Goal: Transaction & Acquisition: Purchase product/service

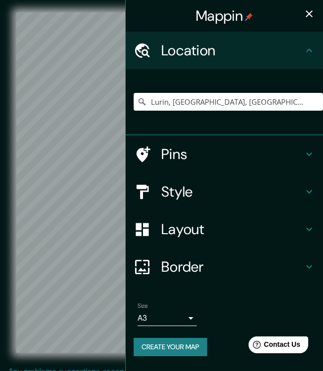
click at [193, 188] on h4 "Style" at bounding box center [232, 192] width 142 height 18
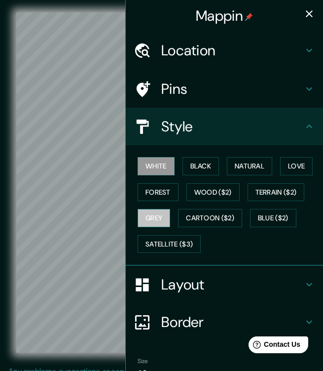
click at [152, 216] on button "Grey" at bounding box center [154, 218] width 33 height 18
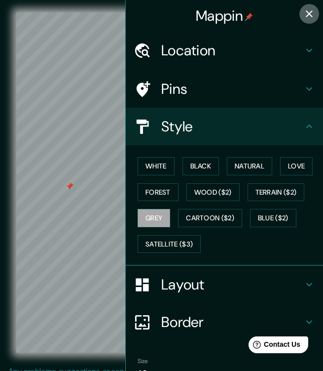
click at [304, 12] on icon "button" at bounding box center [310, 14] width 12 height 12
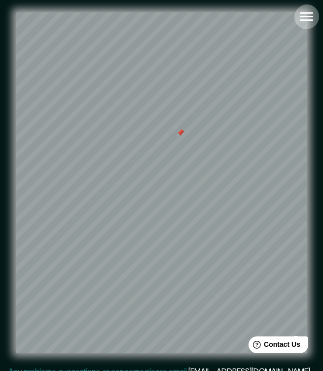
click at [311, 17] on icon "button" at bounding box center [306, 16] width 13 height 9
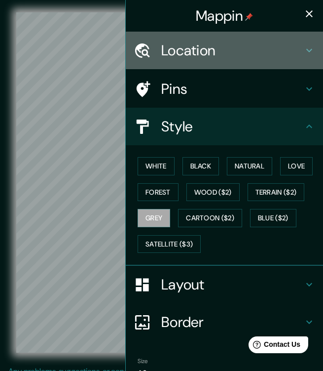
click at [225, 52] on h4 "Location" at bounding box center [232, 50] width 142 height 18
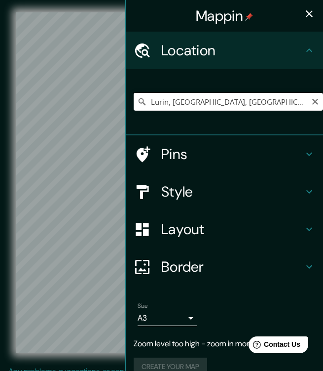
click at [280, 100] on input "Lurin, [GEOGRAPHIC_DATA], [GEOGRAPHIC_DATA], [GEOGRAPHIC_DATA]" at bounding box center [229, 102] width 190 height 18
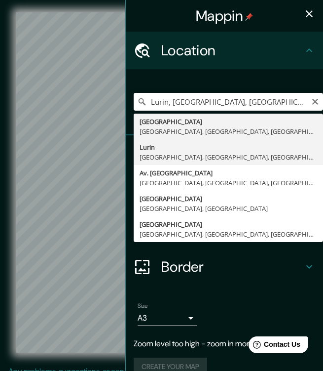
type input "Lurin, [GEOGRAPHIC_DATA], [GEOGRAPHIC_DATA], [GEOGRAPHIC_DATA]"
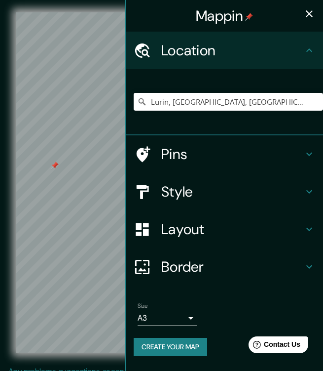
click at [307, 16] on icon "button" at bounding box center [309, 13] width 7 height 7
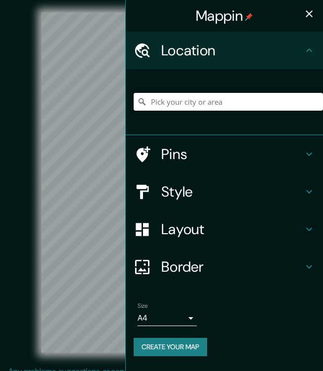
click at [224, 97] on input "Pick your city or area" at bounding box center [229, 102] width 190 height 18
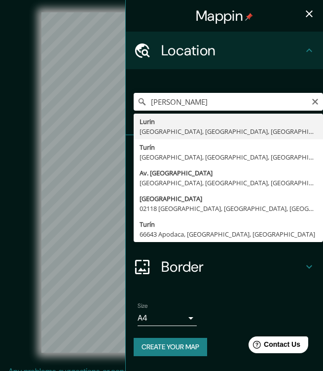
type input "Lurin, [GEOGRAPHIC_DATA], [GEOGRAPHIC_DATA], [GEOGRAPHIC_DATA]"
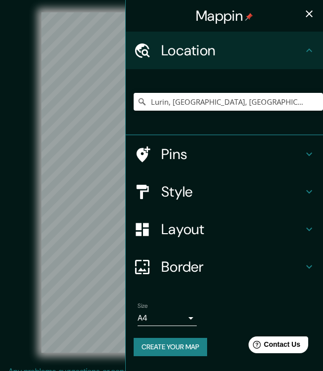
click at [313, 14] on icon "button" at bounding box center [310, 14] width 12 height 12
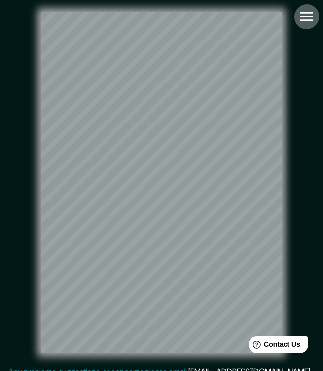
click at [311, 11] on icon "button" at bounding box center [306, 16] width 17 height 17
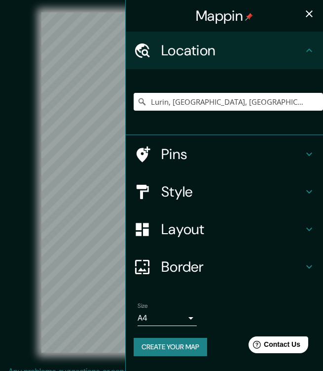
click at [225, 198] on h4 "Style" at bounding box center [232, 192] width 142 height 18
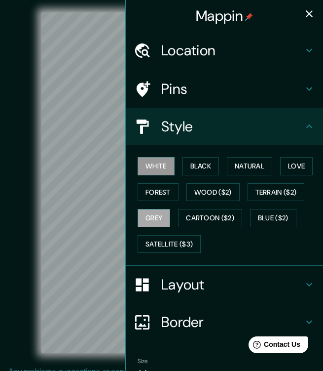
click at [153, 222] on button "Grey" at bounding box center [154, 218] width 33 height 18
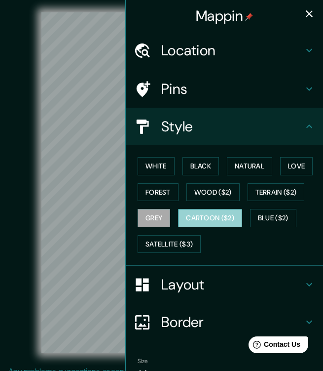
click at [208, 220] on button "Cartoon ($2)" at bounding box center [210, 218] width 64 height 18
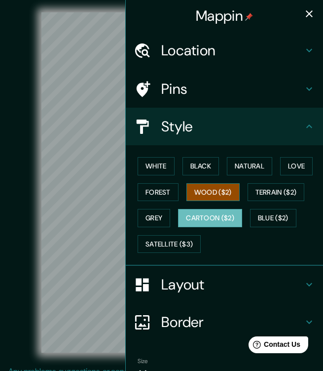
click at [210, 193] on button "Wood ($2)" at bounding box center [213, 192] width 53 height 18
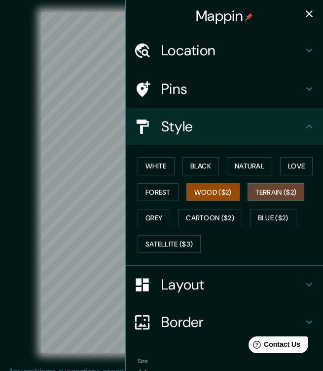
click at [260, 194] on button "Terrain ($2)" at bounding box center [276, 192] width 57 height 18
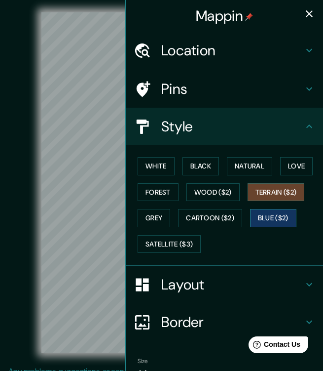
click at [260, 218] on button "Blue ($2)" at bounding box center [273, 218] width 46 height 18
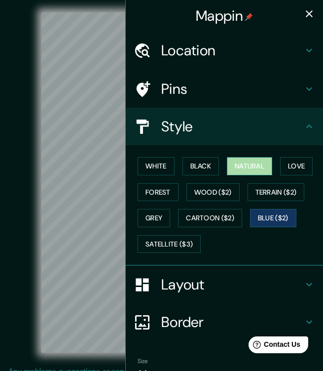
click at [241, 167] on button "Natural" at bounding box center [249, 166] width 45 height 18
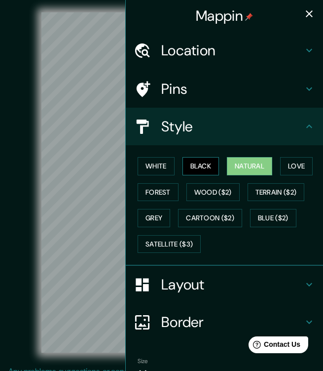
click at [212, 167] on button "Black" at bounding box center [201, 166] width 37 height 18
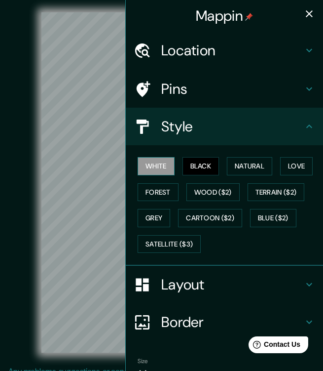
click at [161, 163] on button "White" at bounding box center [156, 166] width 37 height 18
click at [304, 16] on icon "button" at bounding box center [310, 14] width 12 height 12
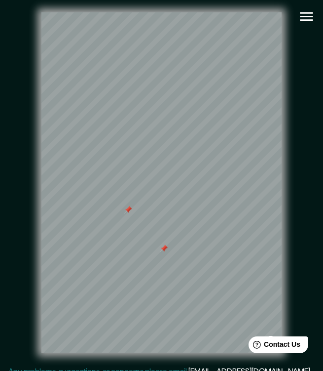
drag, startPoint x: 229, startPoint y: 302, endPoint x: 139, endPoint y: 228, distance: 116.8
click at [160, 245] on div at bounding box center [164, 249] width 8 height 8
click at [316, 17] on button "button" at bounding box center [306, 16] width 25 height 25
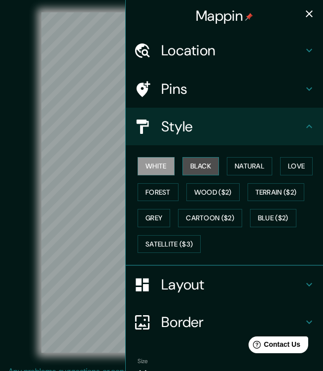
click at [203, 165] on button "Black" at bounding box center [201, 166] width 37 height 18
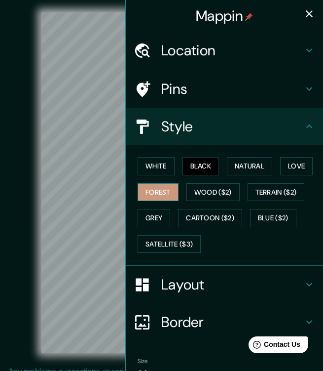
click at [150, 196] on button "Forest" at bounding box center [158, 192] width 41 height 18
click at [159, 213] on button "Grey" at bounding box center [154, 218] width 33 height 18
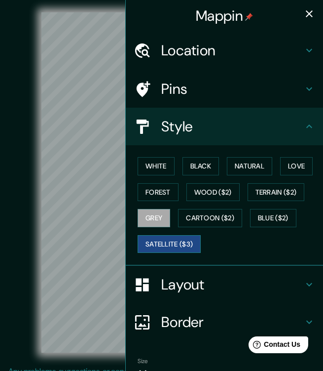
click at [174, 245] on button "Satellite ($3)" at bounding box center [169, 244] width 63 height 18
click at [304, 15] on icon "button" at bounding box center [310, 14] width 12 height 12
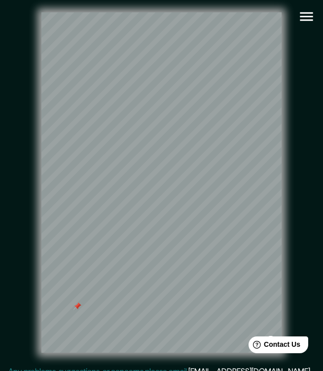
click at [313, 14] on icon "button" at bounding box center [306, 16] width 17 height 17
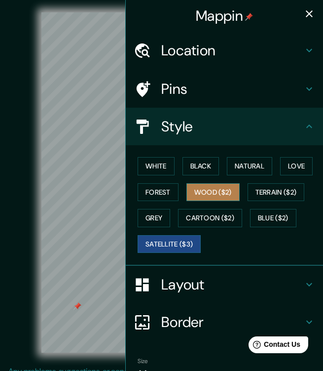
click at [208, 190] on button "Wood ($2)" at bounding box center [213, 192] width 53 height 18
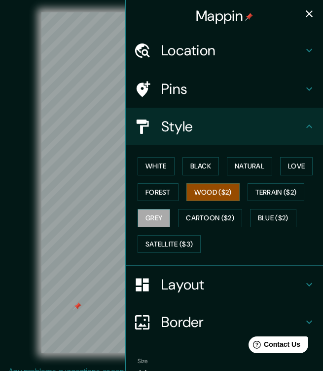
click at [153, 213] on button "Grey" at bounding box center [154, 218] width 33 height 18
drag, startPoint x: 95, startPoint y: 237, endPoint x: 139, endPoint y: 205, distance: 54.0
click at [84, 242] on div at bounding box center [83, 239] width 8 height 8
click at [308, 11] on icon "button" at bounding box center [310, 14] width 12 height 12
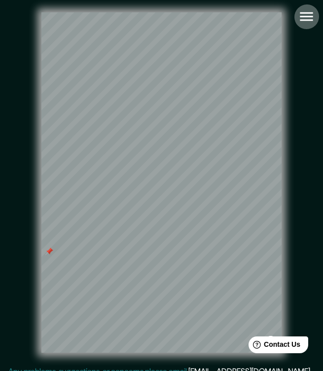
click at [307, 19] on icon "button" at bounding box center [306, 16] width 17 height 17
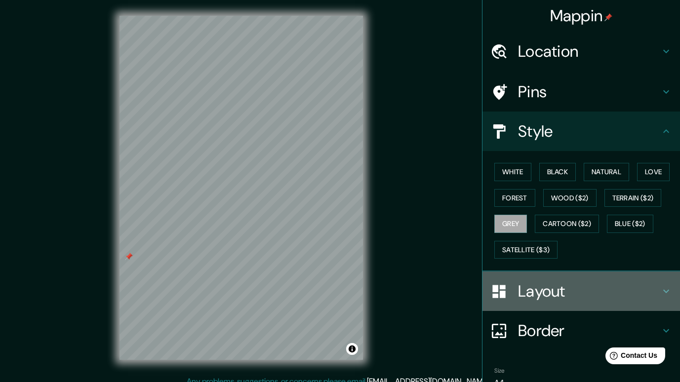
click at [323, 291] on h4 "Layout" at bounding box center [589, 291] width 142 height 20
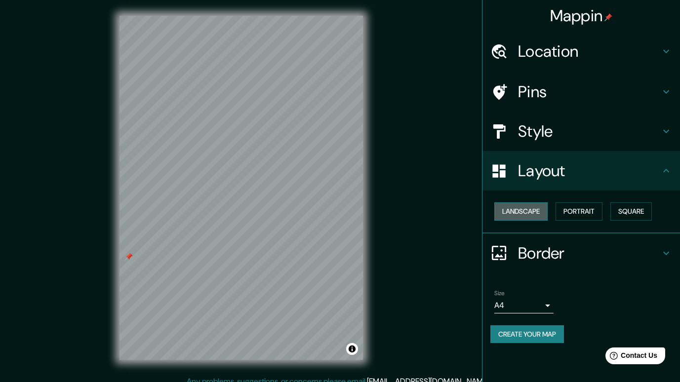
click at [323, 211] on button "Landscape" at bounding box center [520, 211] width 53 height 18
